Goal: Task Accomplishment & Management: Use online tool/utility

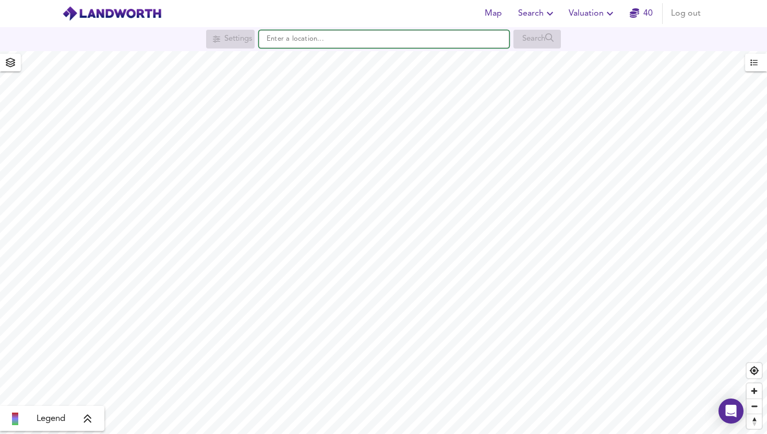
click at [308, 36] on input "text" at bounding box center [384, 39] width 250 height 18
paste input "MK18 1JZ"
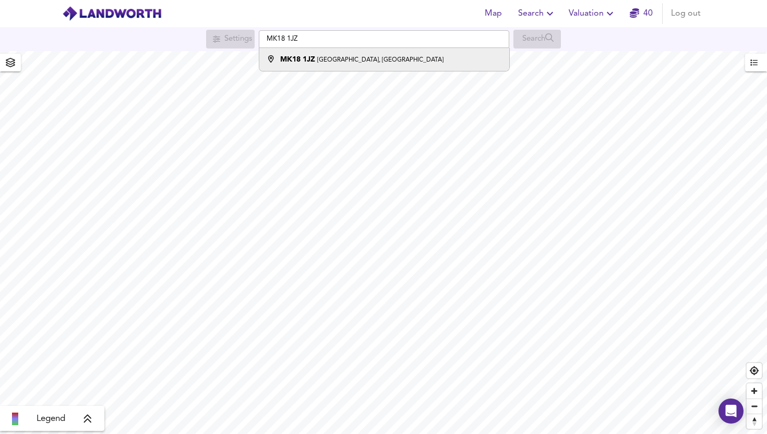
click at [365, 58] on small "[GEOGRAPHIC_DATA], [GEOGRAPHIC_DATA]" at bounding box center [380, 60] width 126 height 6
type input "[STREET_ADDRESS]"
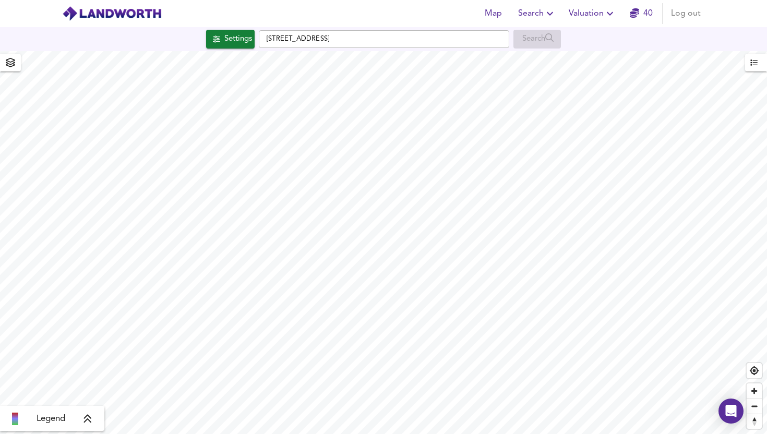
click at [603, 11] on span "Valuation" at bounding box center [592, 13] width 47 height 15
click at [566, 33] on li "New Valuation Report" at bounding box center [592, 37] width 125 height 19
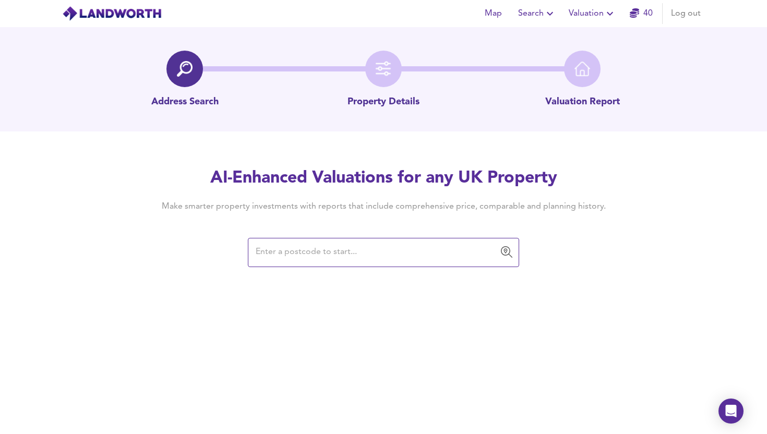
type input "MK18 1JZ"
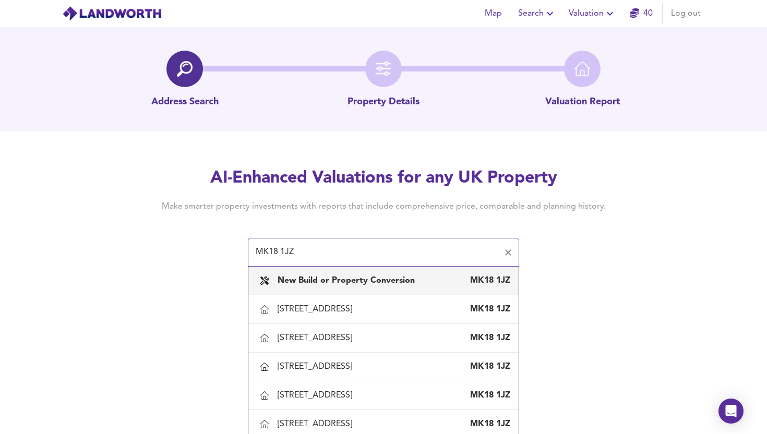
click at [322, 273] on div "New Build or Property Conversion MK18 1JZ" at bounding box center [384, 281] width 254 height 22
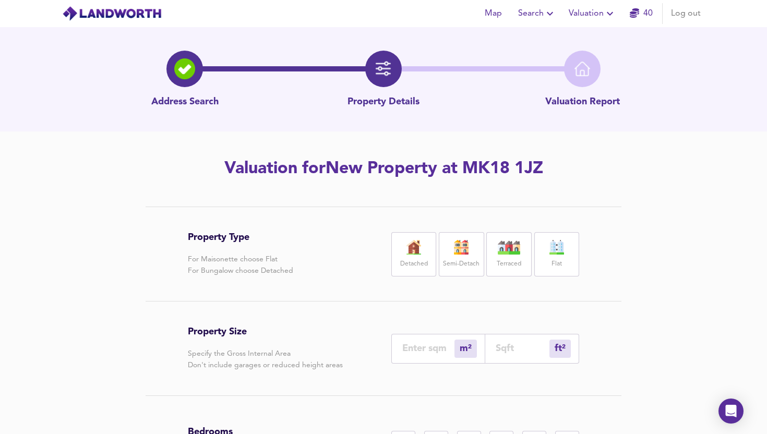
drag, startPoint x: 458, startPoint y: 265, endPoint x: 478, endPoint y: 367, distance: 104.7
click at [458, 265] on label "Semi-Detach" at bounding box center [461, 264] width 37 height 13
click at [502, 350] on input "number" at bounding box center [523, 348] width 54 height 11
click at [524, 344] on input "number" at bounding box center [523, 348] width 54 height 11
type input "1"
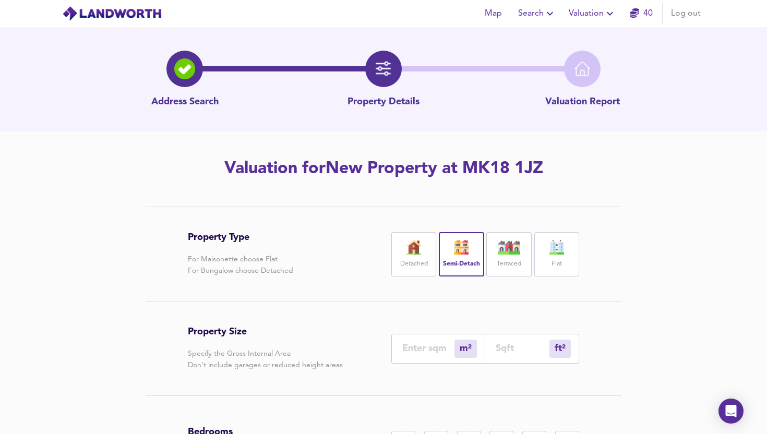
type input "9"
type input "95"
type input "88"
type input "950"
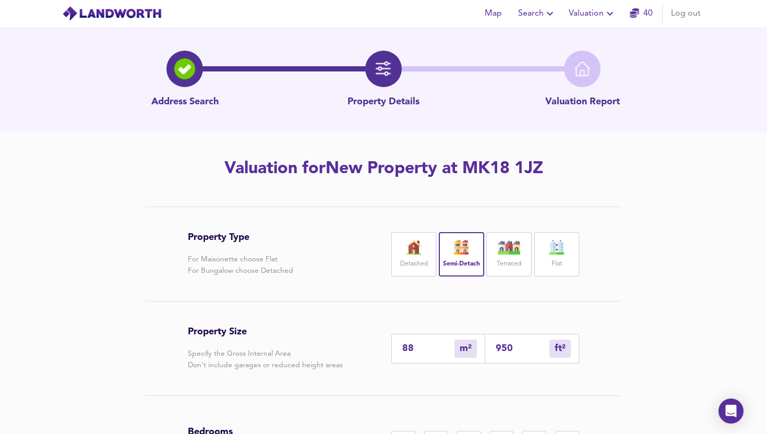
click at [565, 314] on div "Property Size Specify the Gross Internal Area Don't include garages or reduced …" at bounding box center [383, 349] width 391 height 94
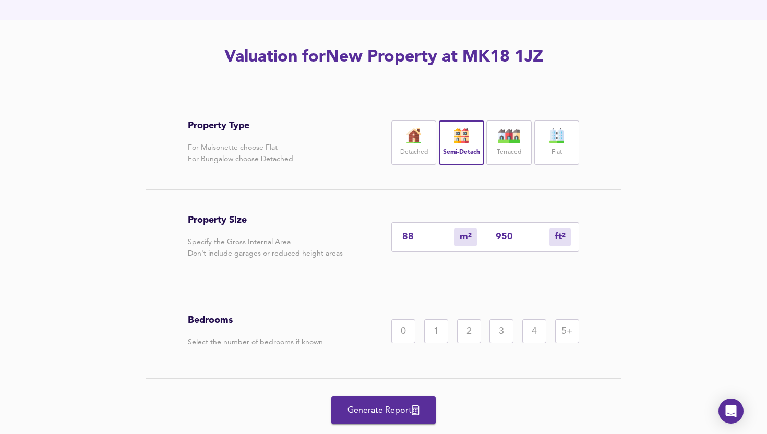
scroll to position [140, 0]
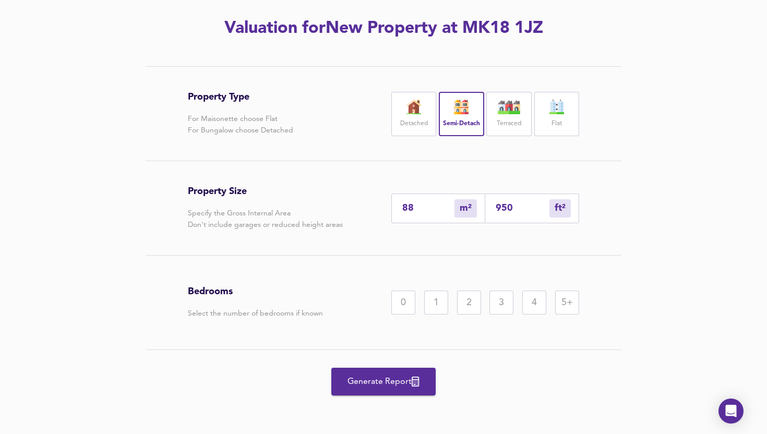
click at [466, 297] on div "2" at bounding box center [469, 303] width 24 height 24
click at [367, 388] on span "Generate Report" at bounding box center [383, 382] width 83 height 15
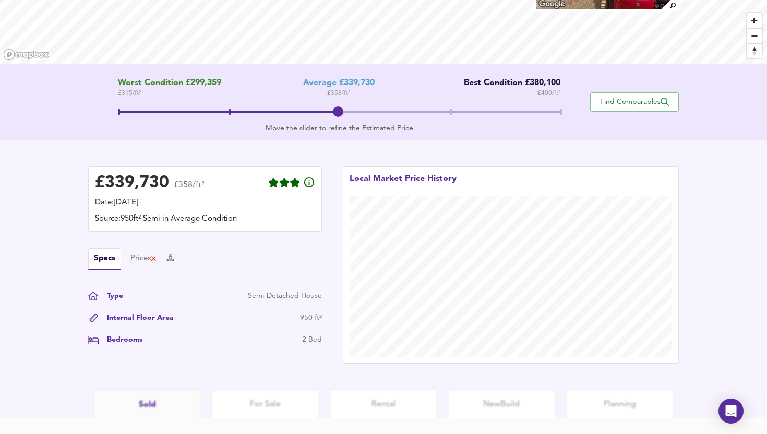
scroll to position [177, 0]
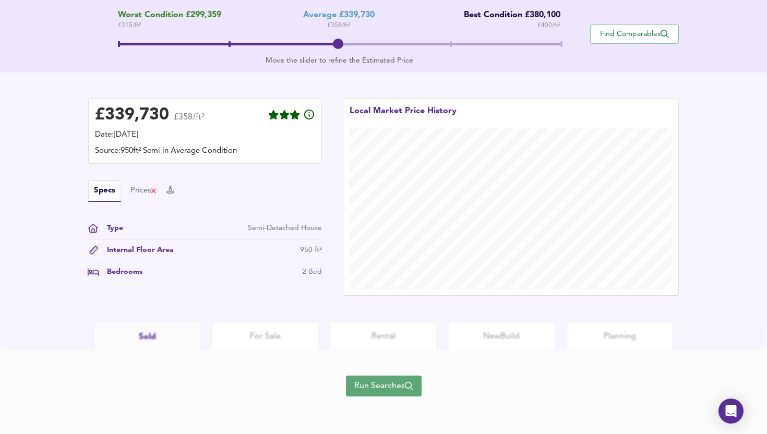
click at [380, 386] on span "Run Searches" at bounding box center [383, 386] width 59 height 15
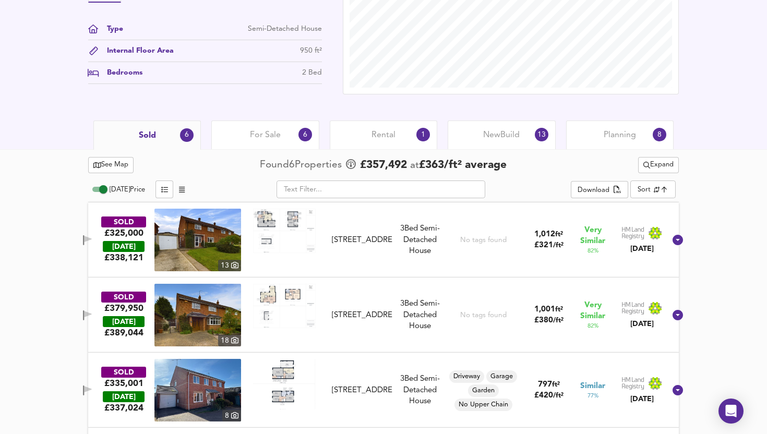
scroll to position [401, 0]
